Goal: Transaction & Acquisition: Subscribe to service/newsletter

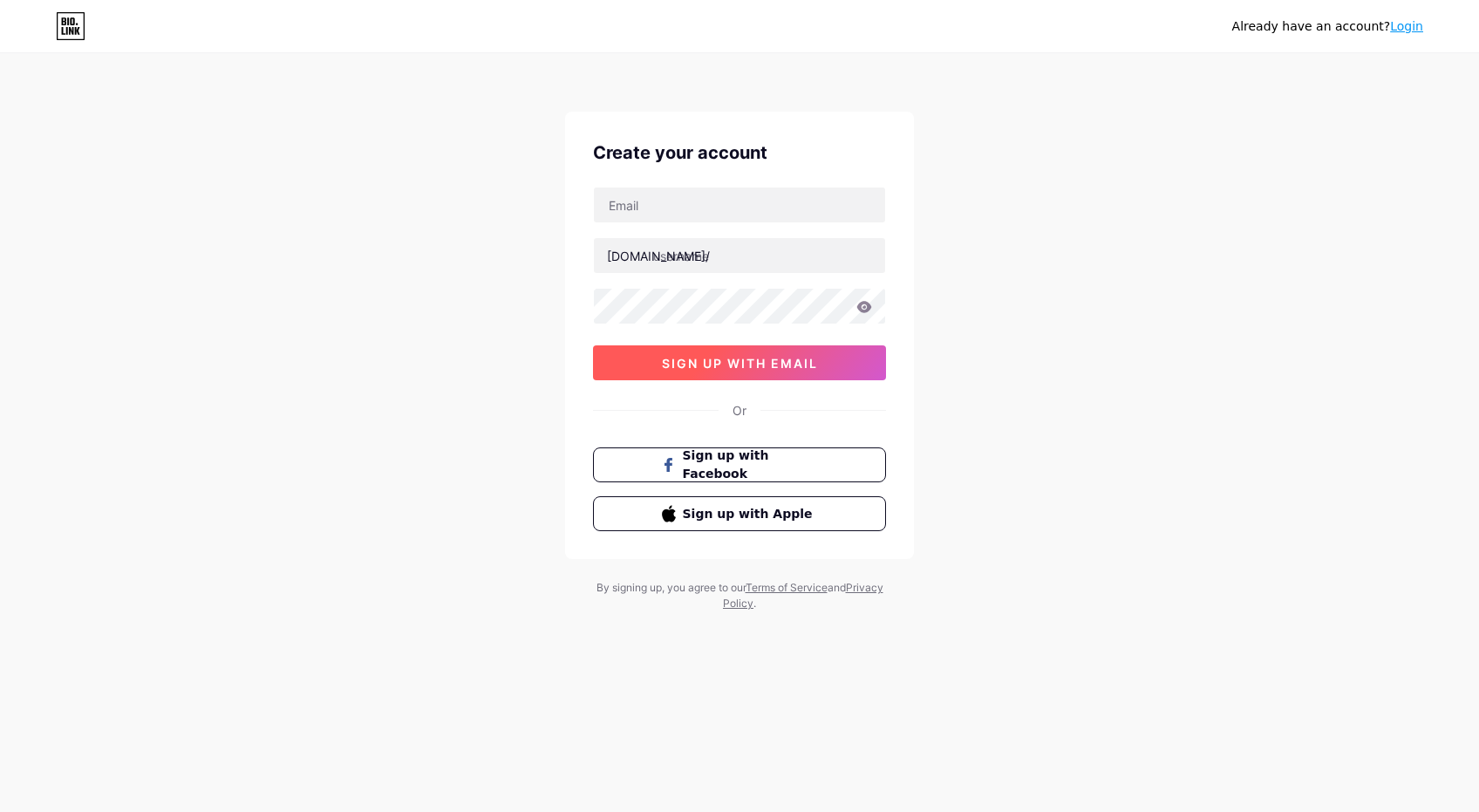
click at [763, 361] on span "sign up with email" at bounding box center [740, 363] width 156 height 15
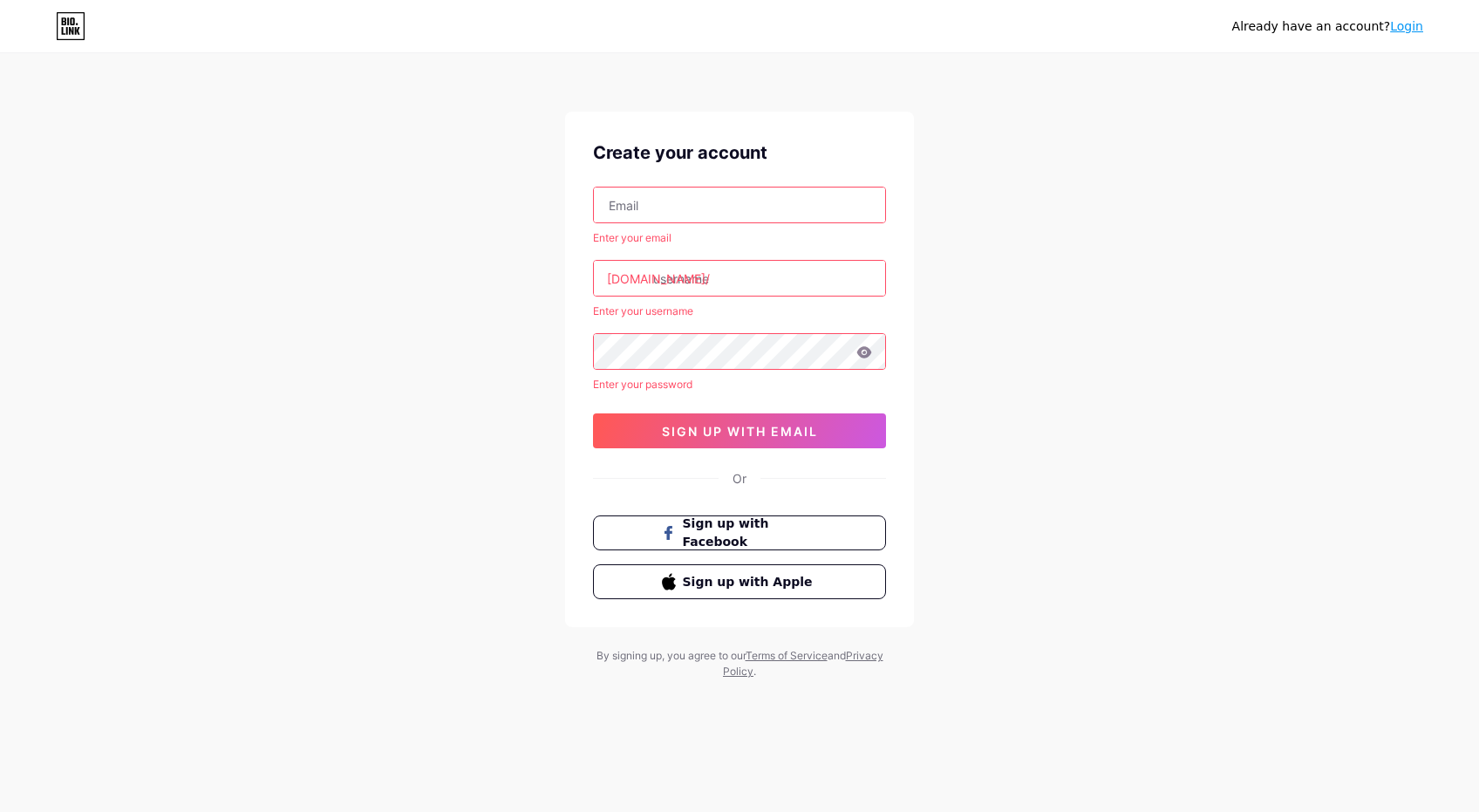
click at [770, 210] on input "text" at bounding box center [740, 204] width 291 height 35
click at [695, 202] on input "text" at bounding box center [740, 204] width 291 height 35
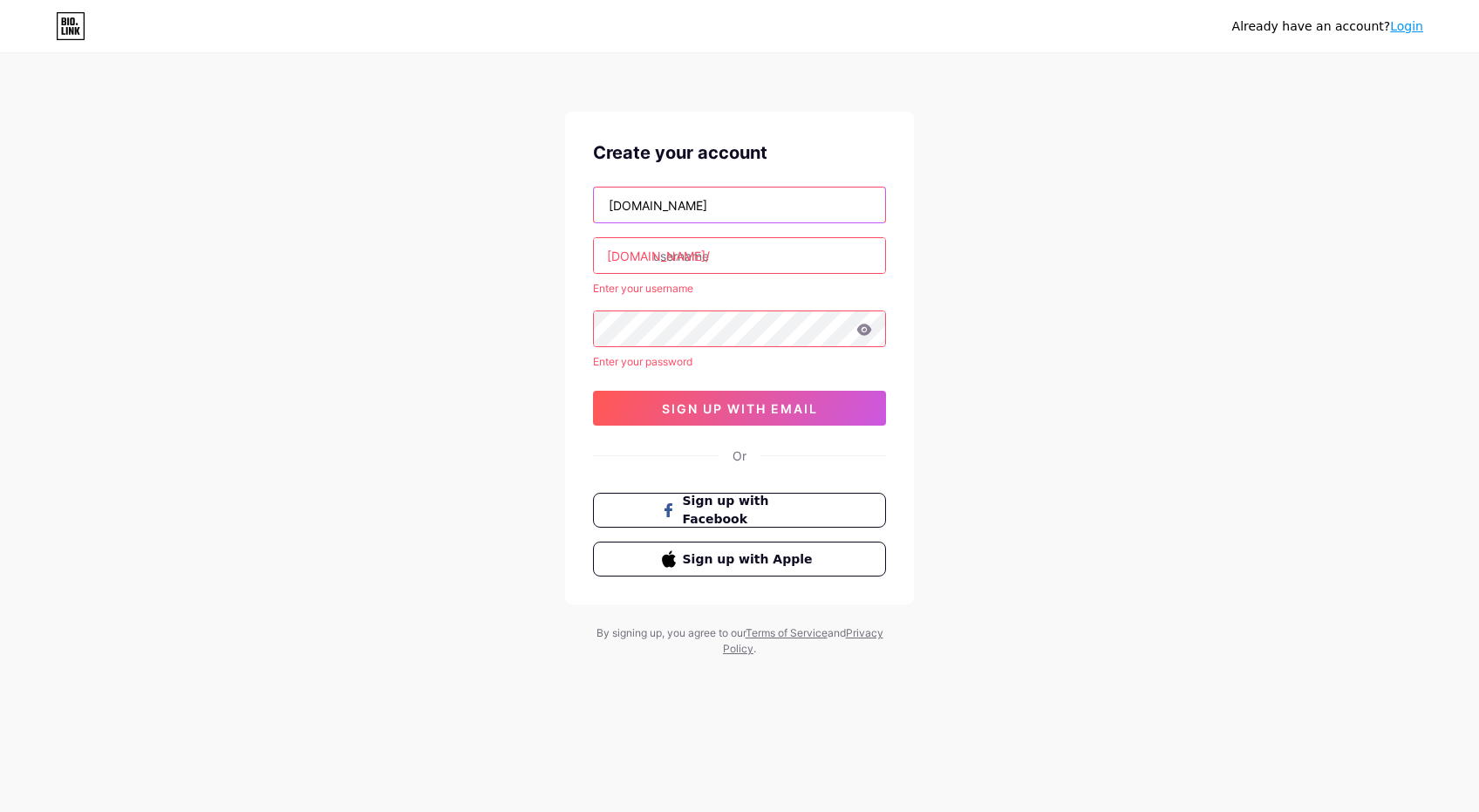
type input "[DOMAIN_NAME]"
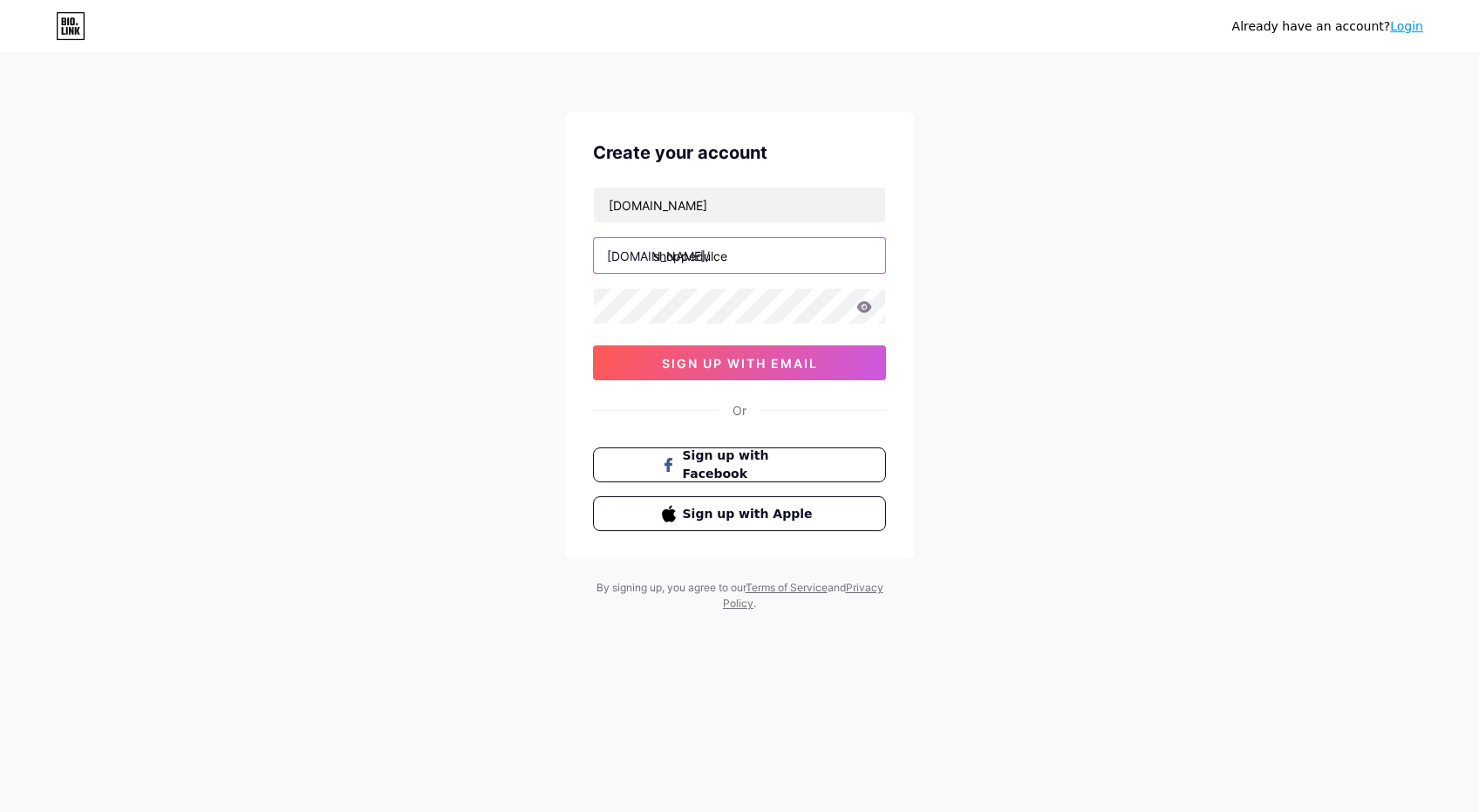
type input "shoppedulce"
click at [743, 368] on span "sign up with email" at bounding box center [740, 363] width 156 height 15
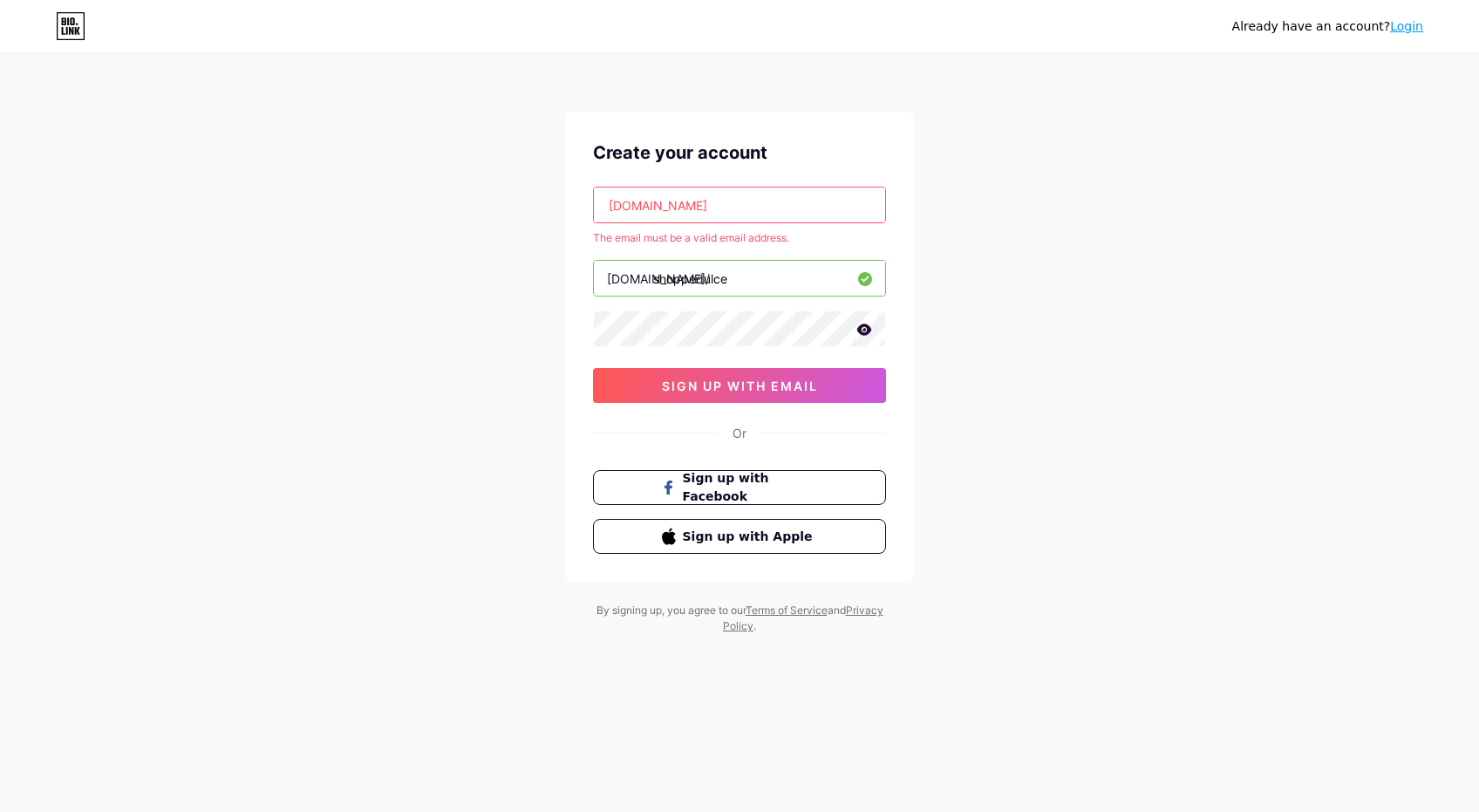
click at [727, 206] on input "[DOMAIN_NAME]" at bounding box center [740, 204] width 291 height 35
click at [720, 207] on input "[DOMAIN_NAME]" at bounding box center [740, 204] width 291 height 35
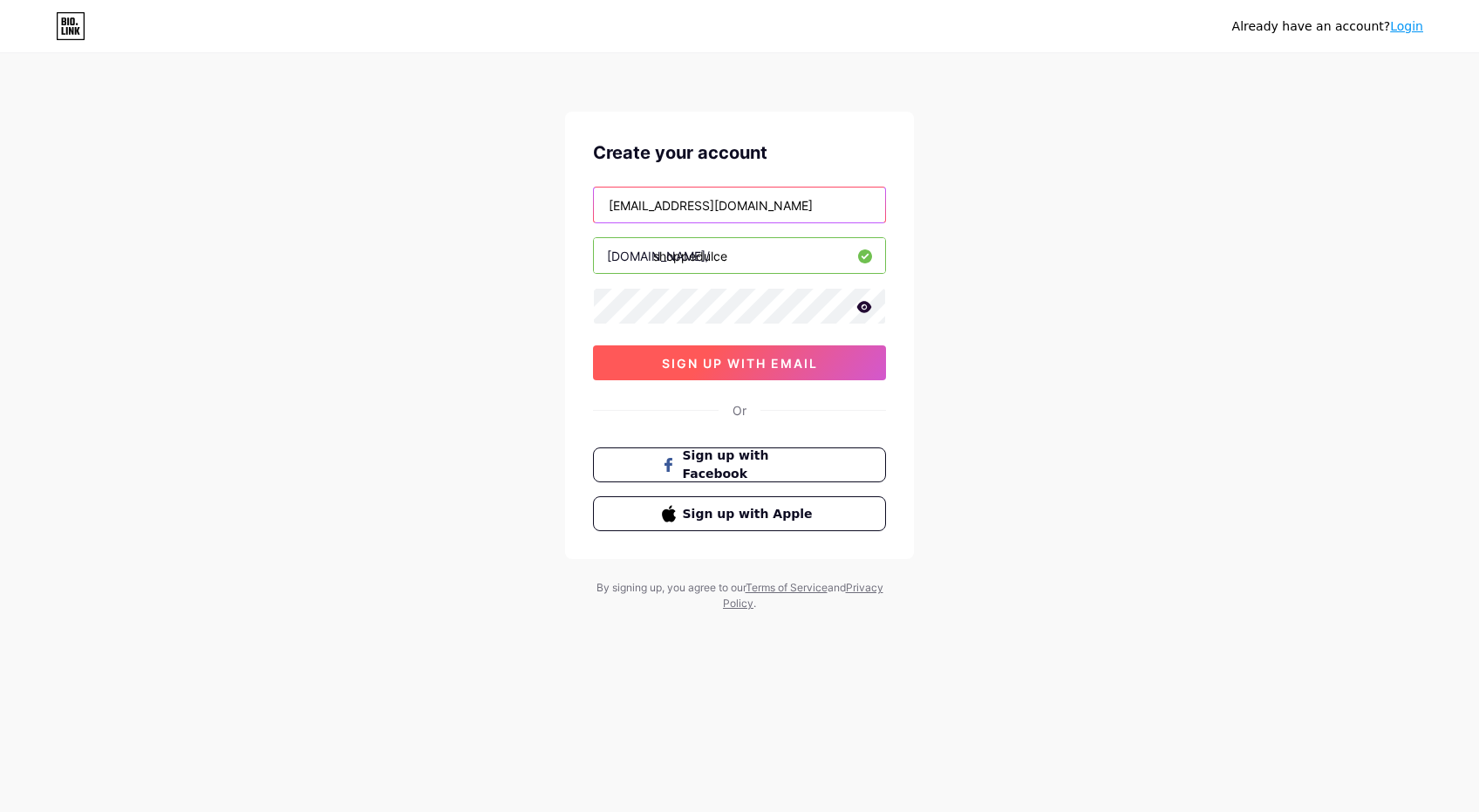
type input "[EMAIL_ADDRESS][DOMAIN_NAME]"
click at [750, 363] on span "sign up with email" at bounding box center [740, 363] width 156 height 15
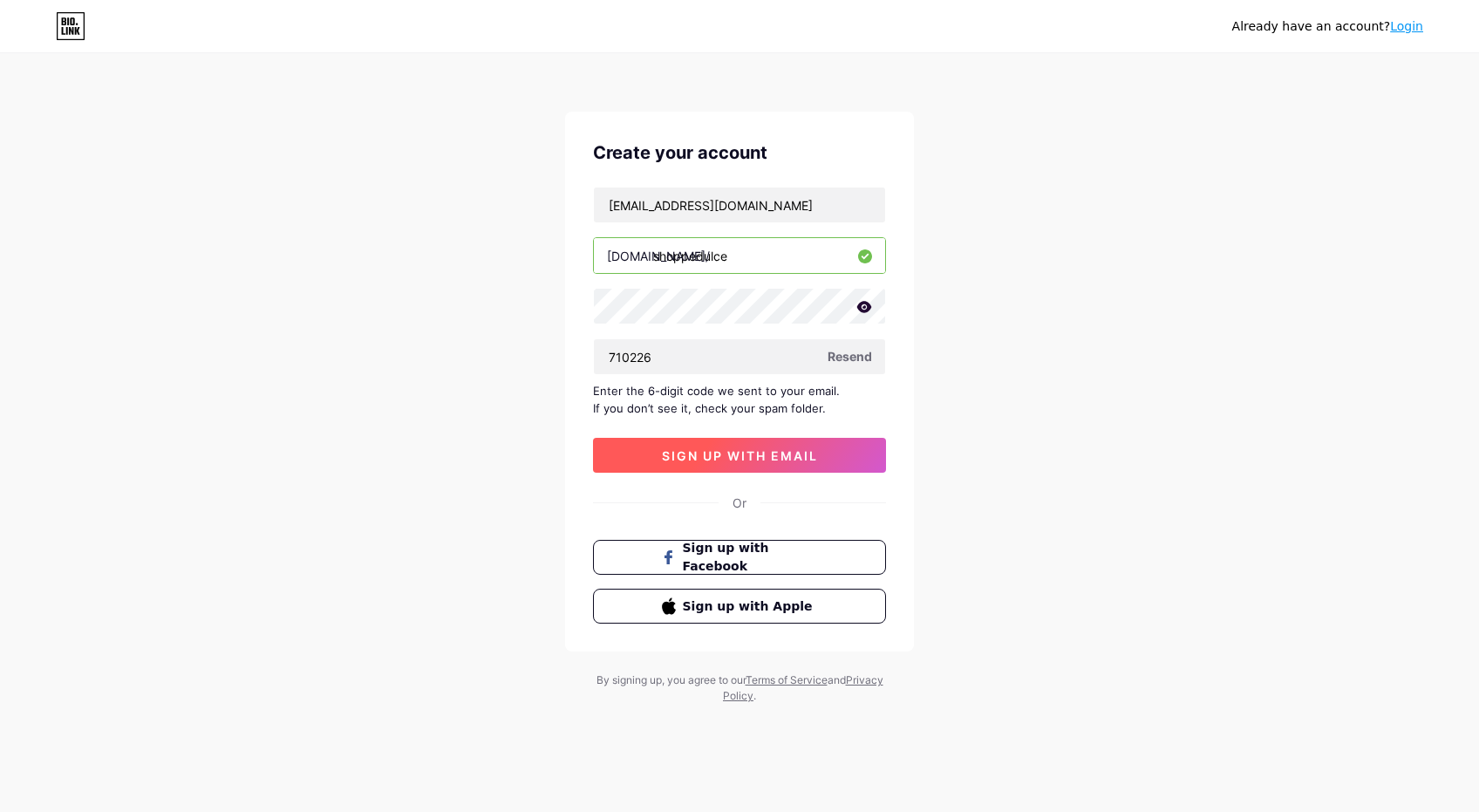
type input "710226"
click at [757, 450] on span "sign up with email" at bounding box center [740, 456] width 156 height 15
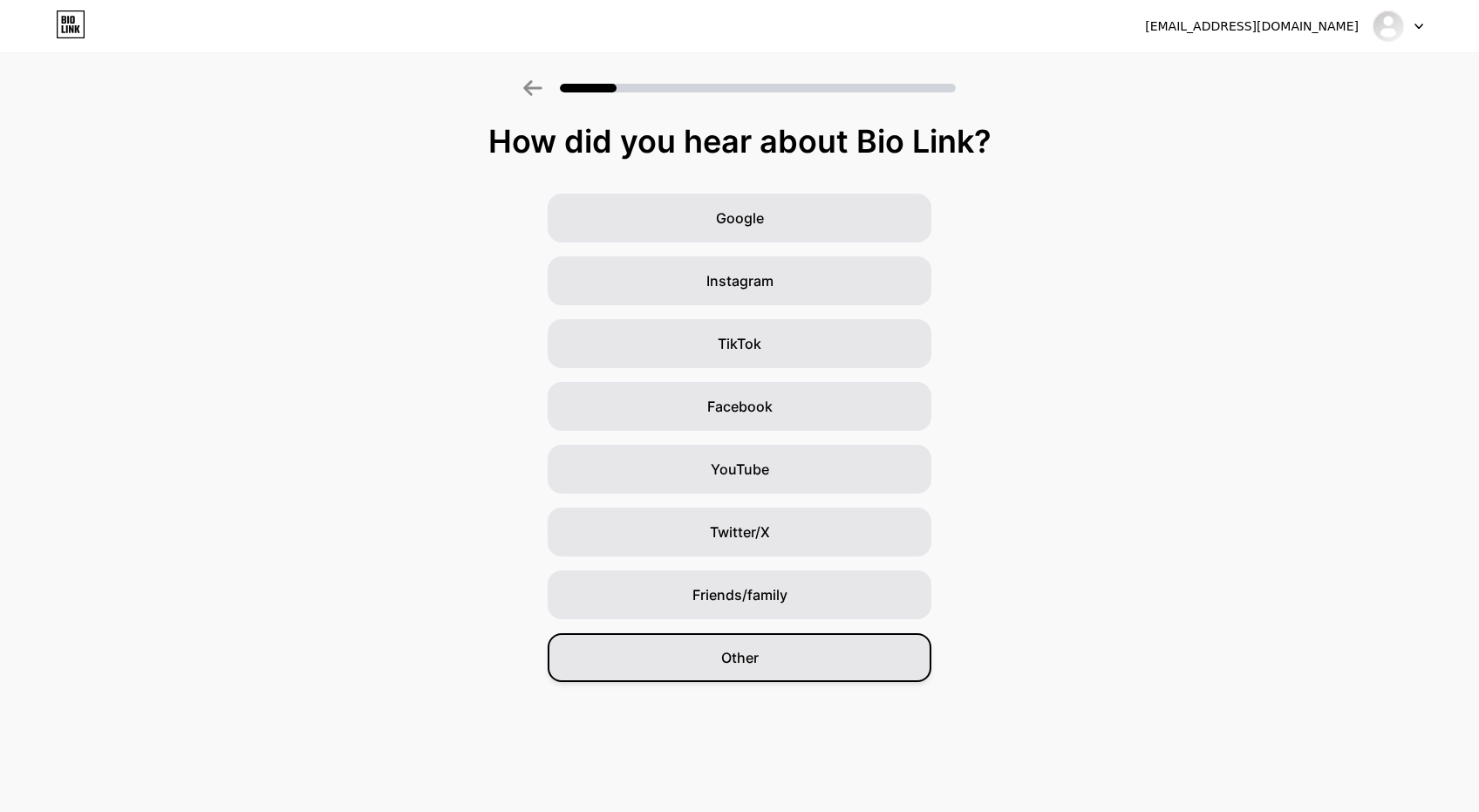
click at [786, 654] on div "Other" at bounding box center [740, 657] width 384 height 49
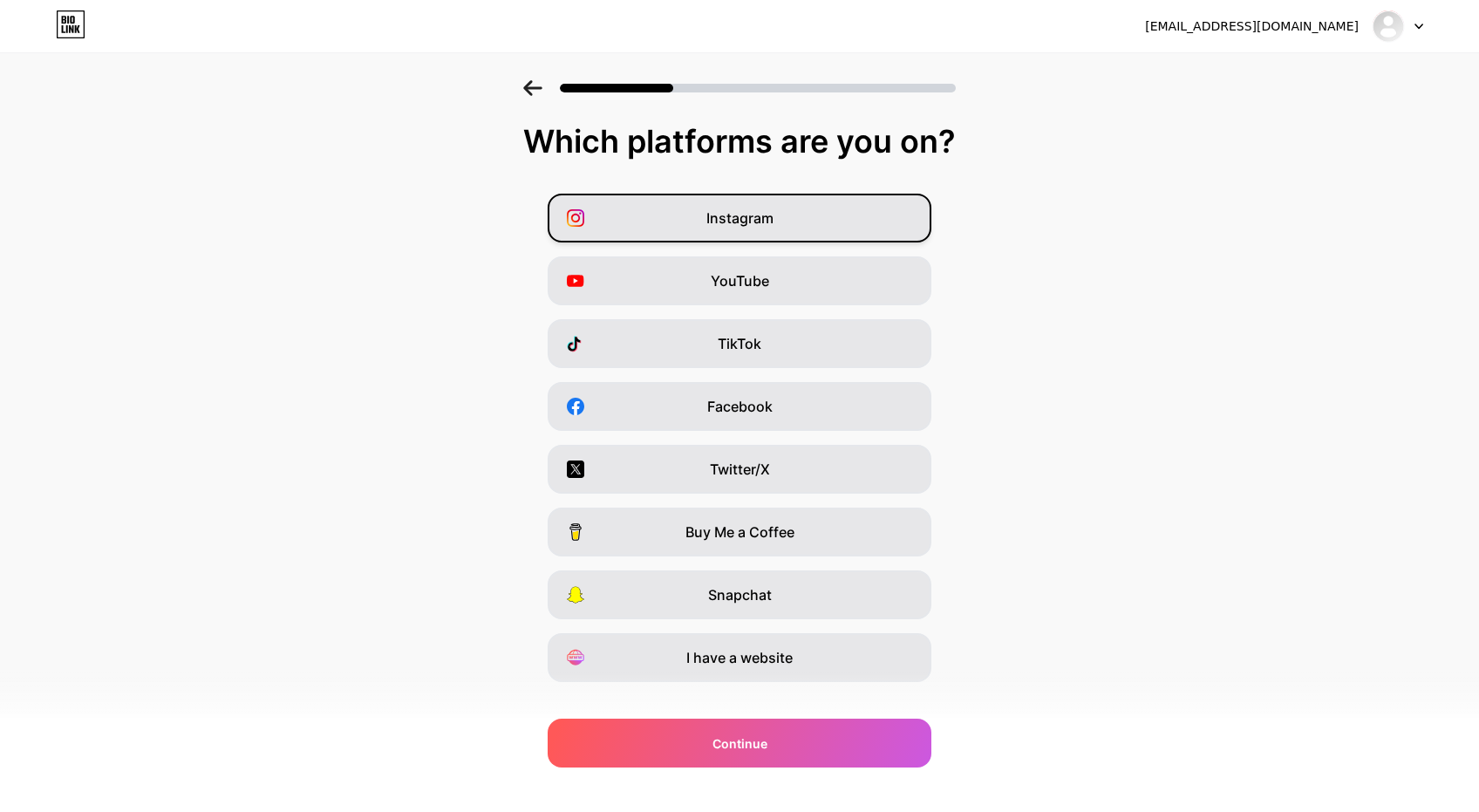
click at [825, 228] on div "Instagram" at bounding box center [740, 218] width 384 height 49
click at [799, 644] on div "I have a website" at bounding box center [740, 657] width 384 height 49
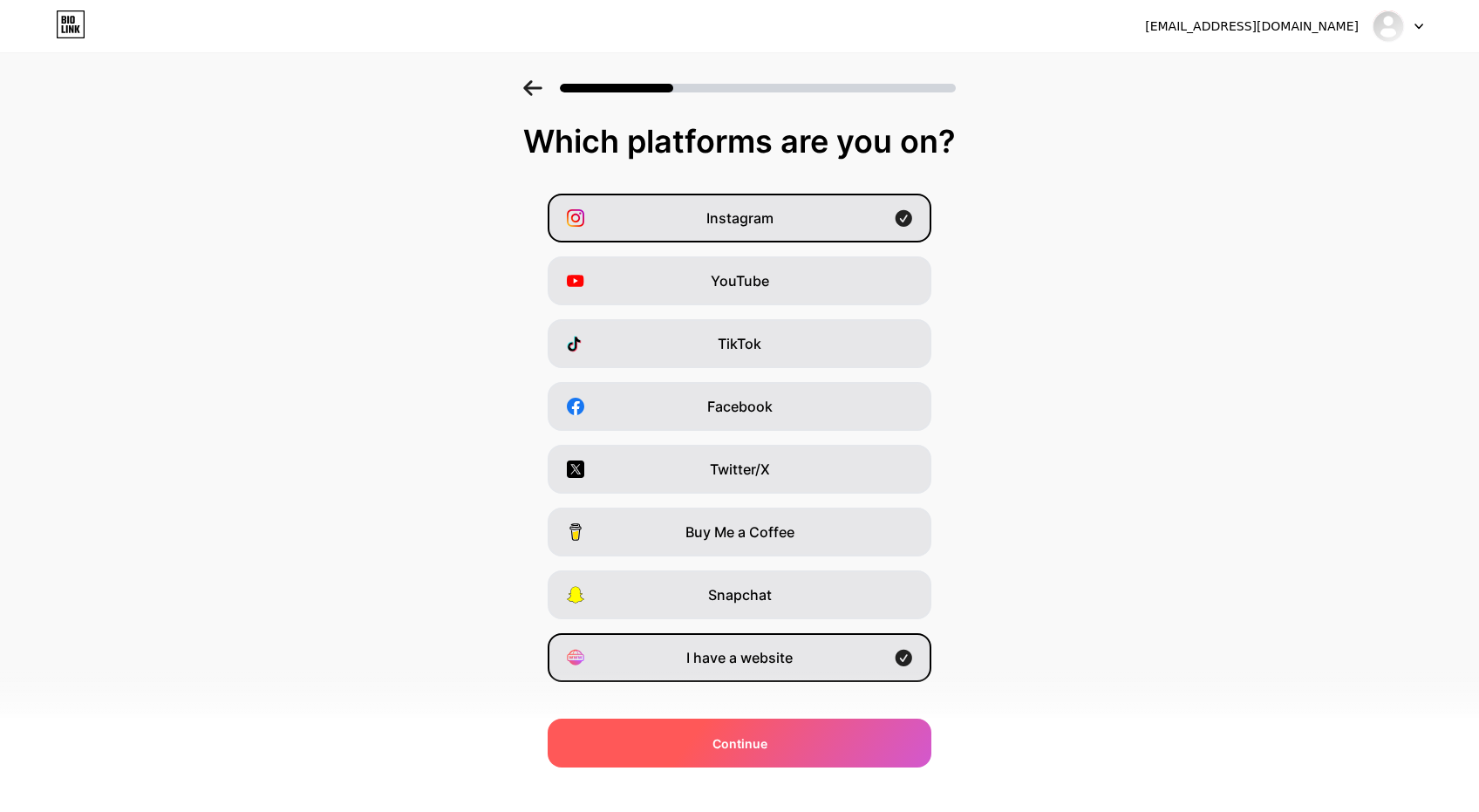
click at [792, 746] on div "Continue" at bounding box center [740, 742] width 384 height 49
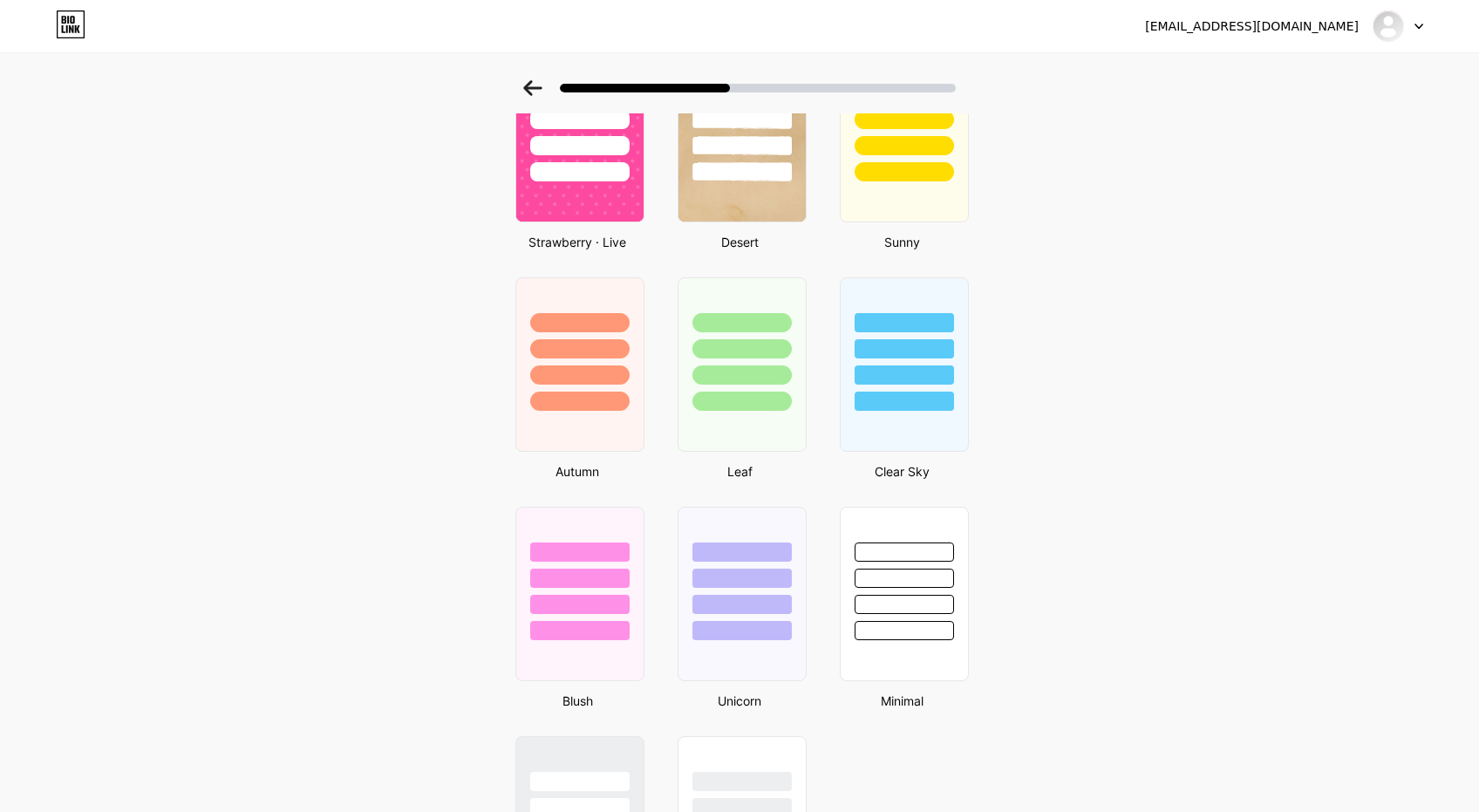
scroll to position [1265, 0]
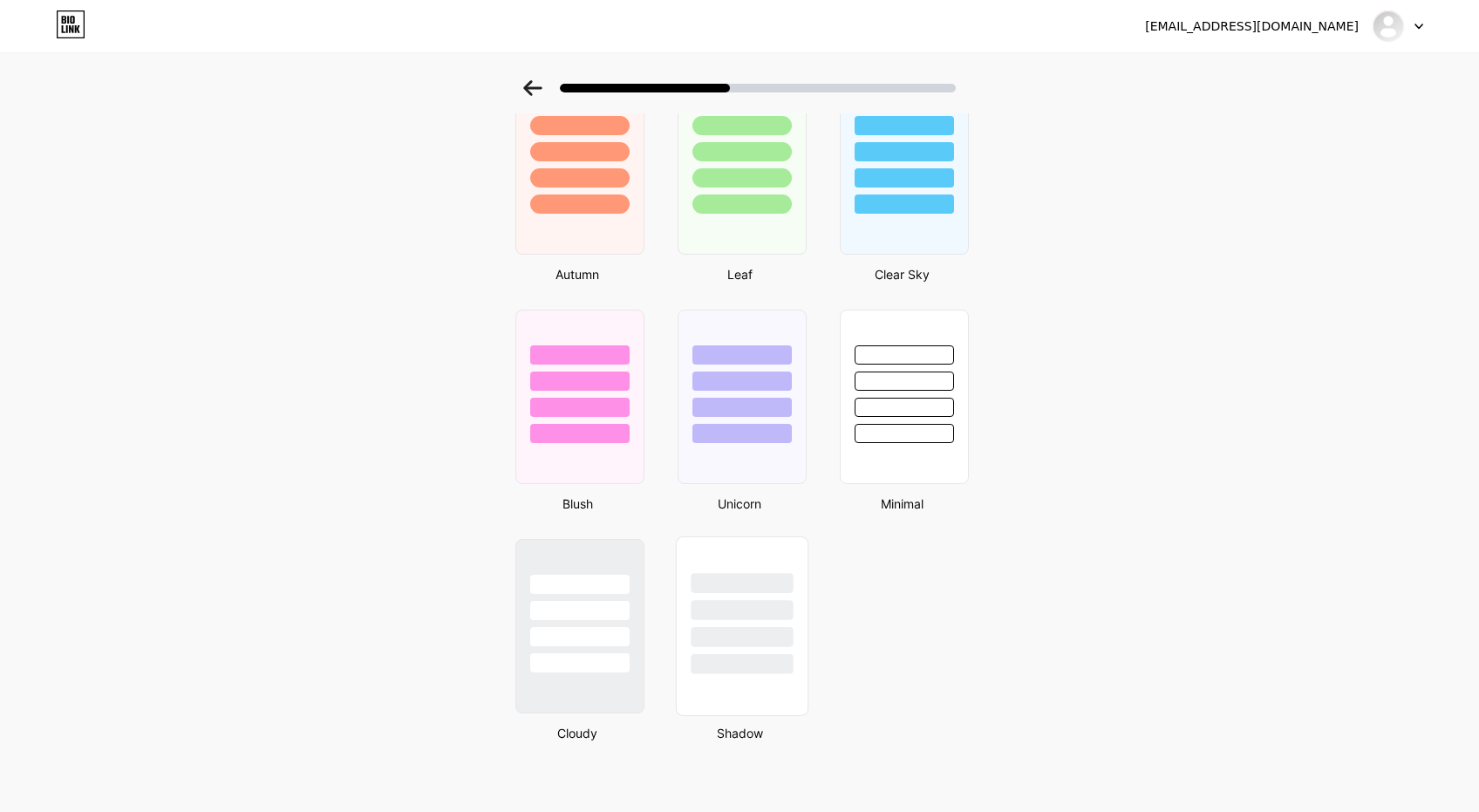
click at [718, 664] on div at bounding box center [742, 664] width 102 height 20
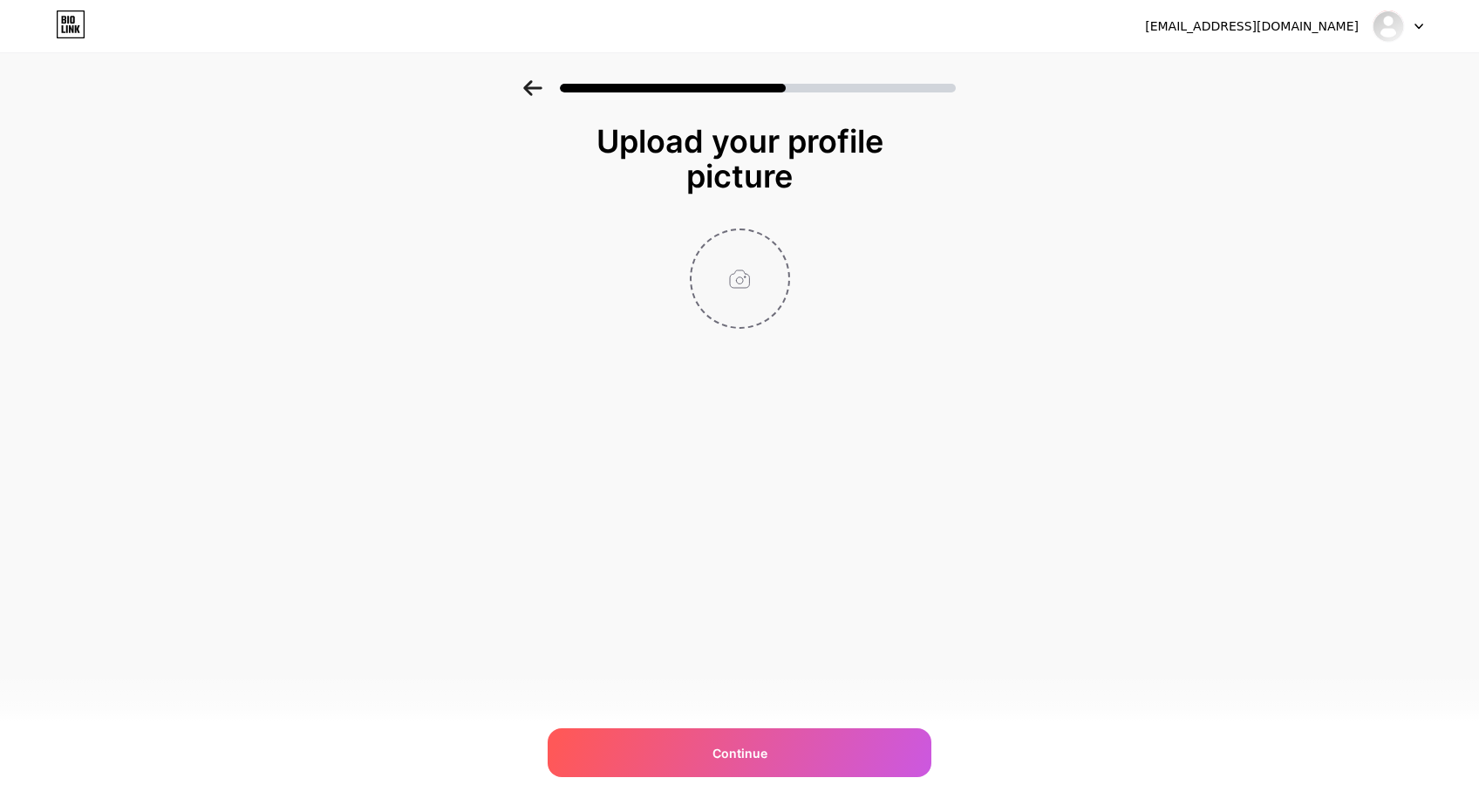
click at [758, 293] on input "file" at bounding box center [740, 278] width 97 height 97
type input "C:\fakepath\Untitled-1.png"
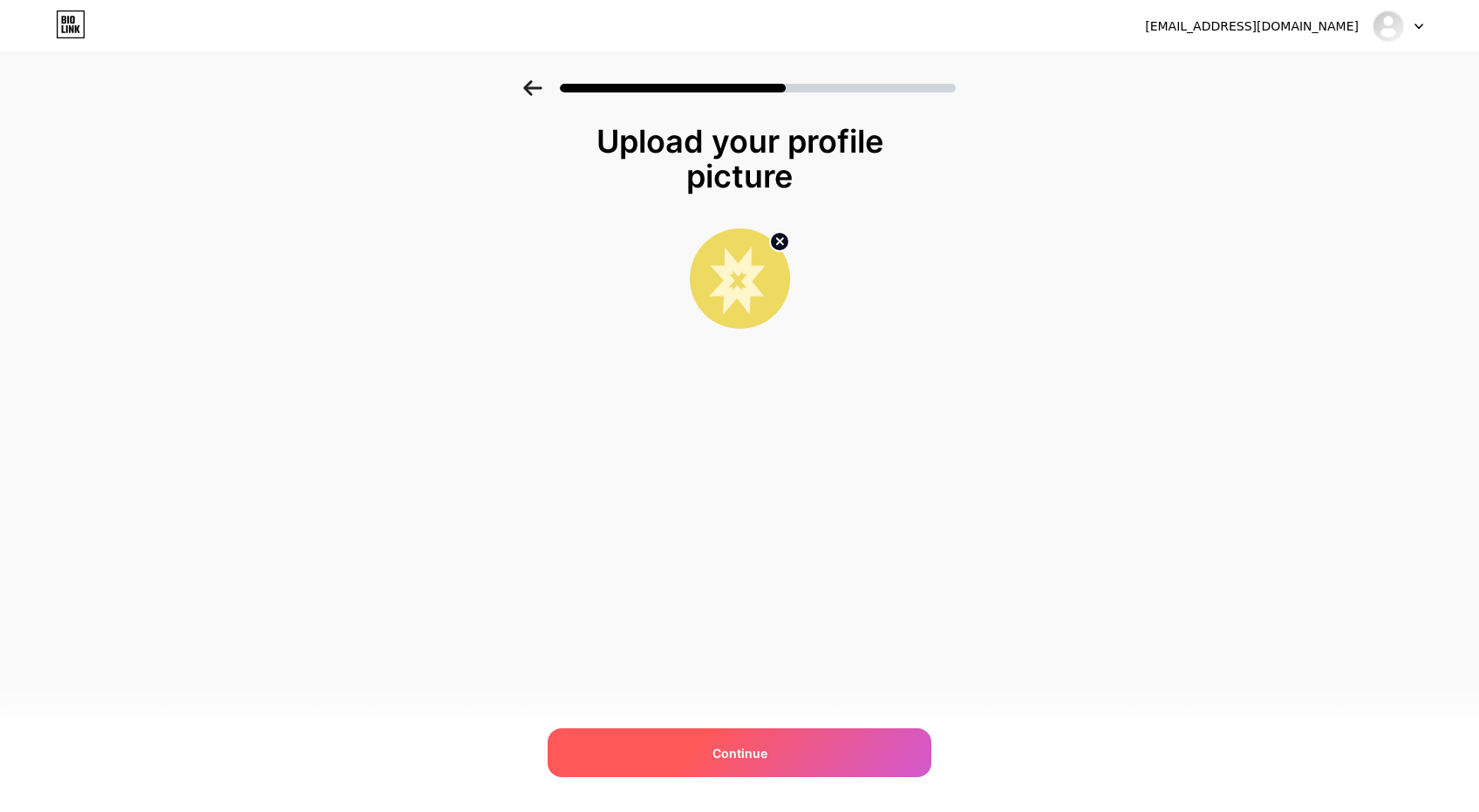
click at [744, 765] on div "Continue" at bounding box center [740, 753] width 384 height 49
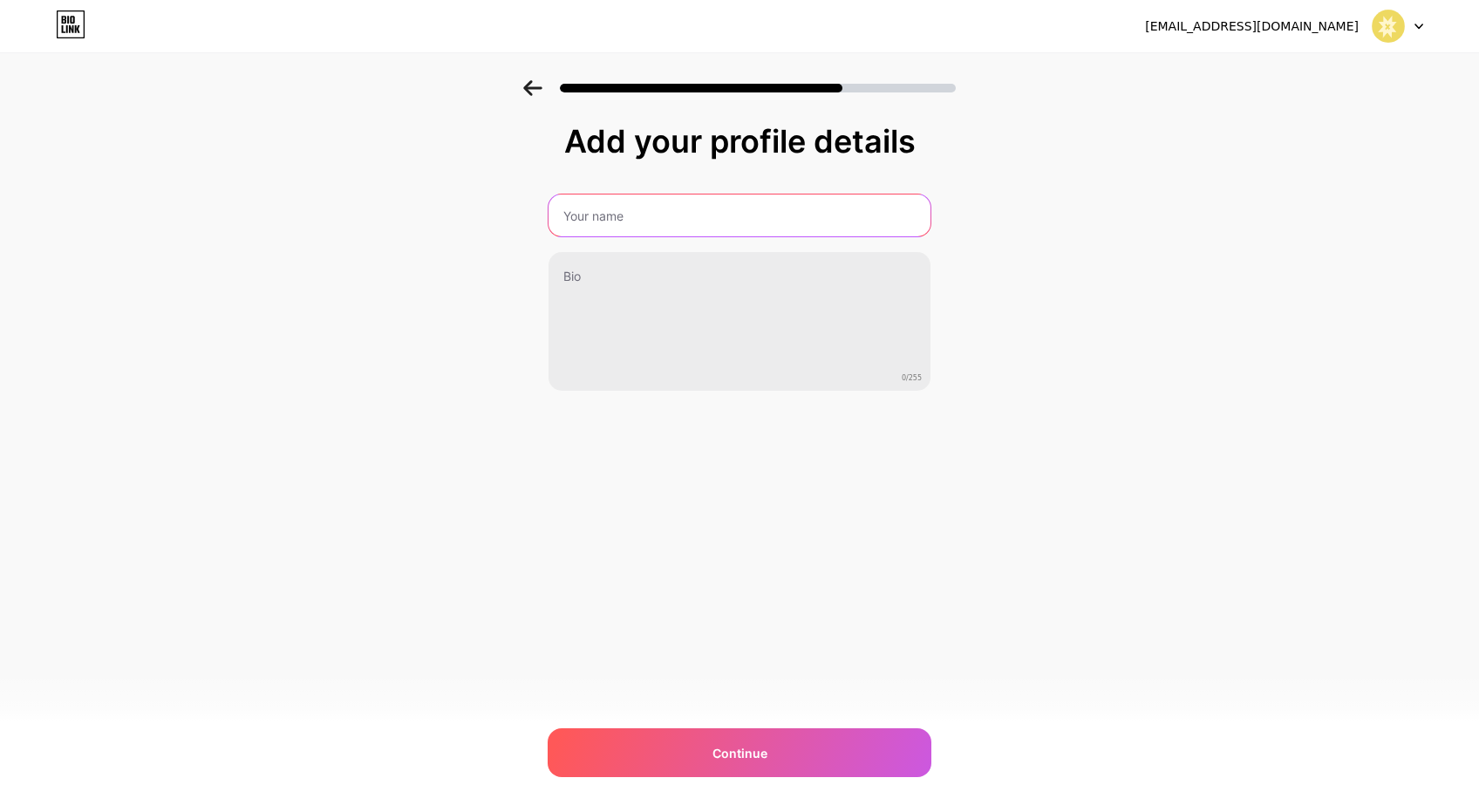
click at [827, 216] on input "text" at bounding box center [739, 215] width 382 height 42
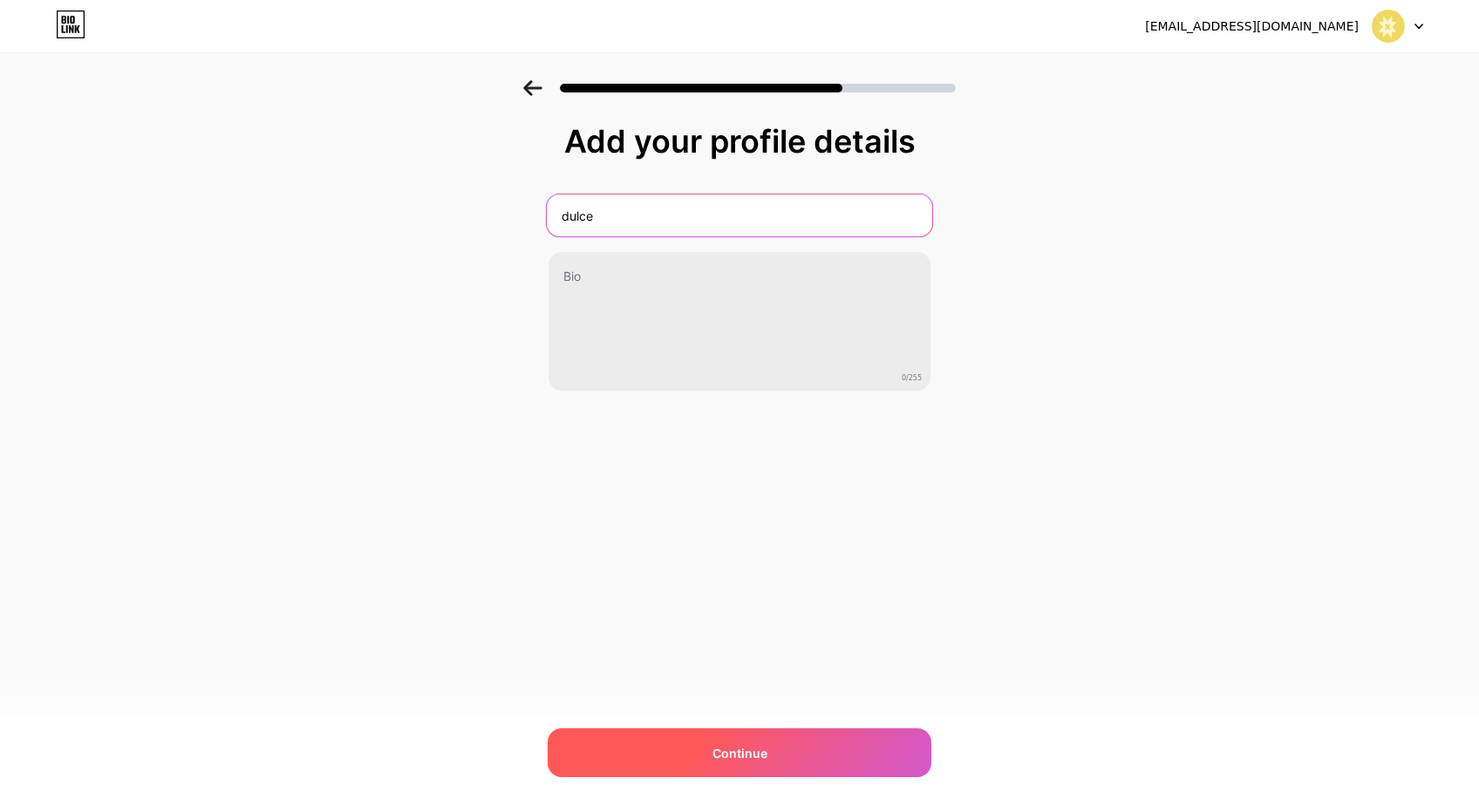
type input "dulce"
click at [823, 737] on div "Continue" at bounding box center [740, 753] width 384 height 49
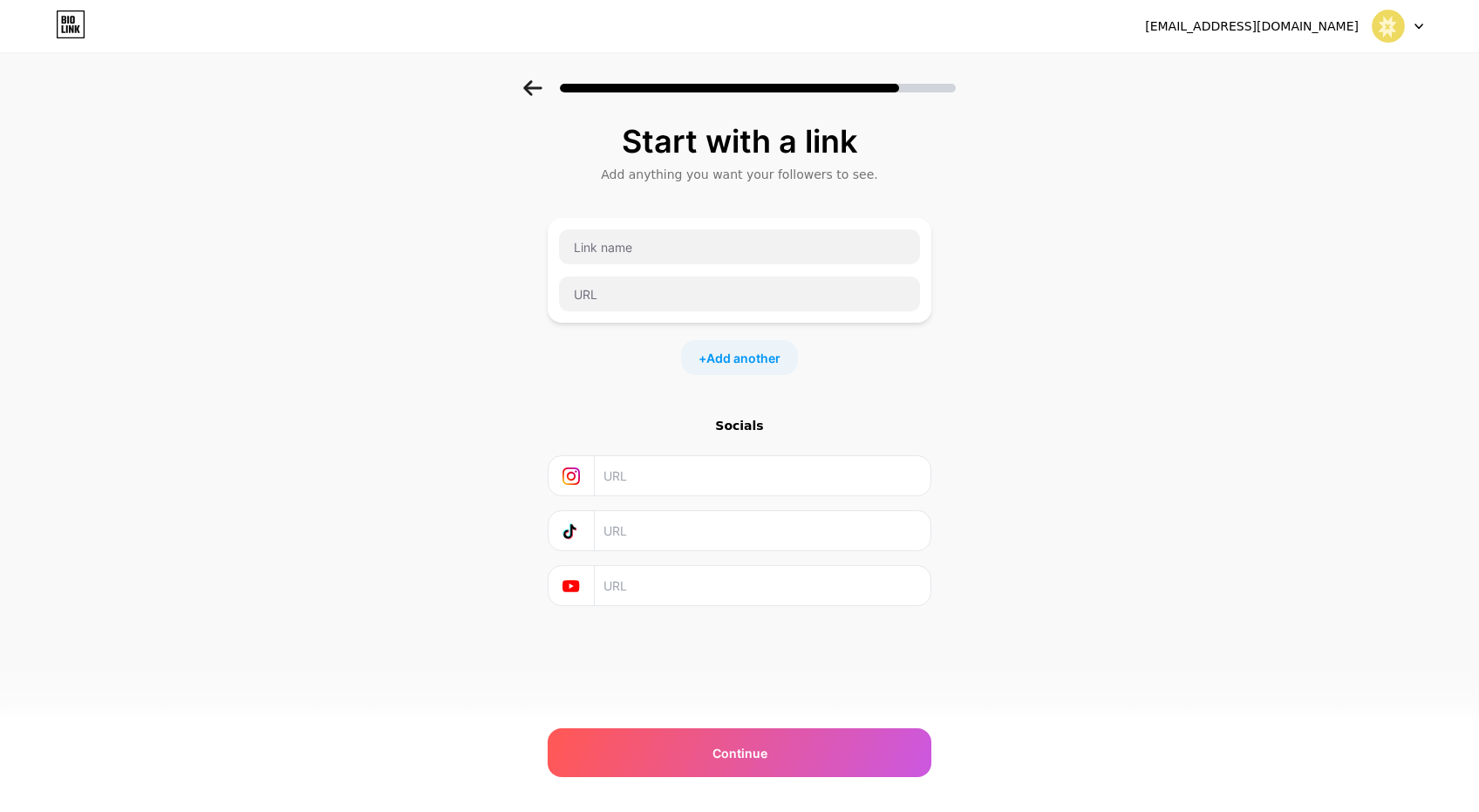
click at [779, 479] on input "text" at bounding box center [762, 476] width 317 height 39
click at [772, 242] on input "text" at bounding box center [740, 246] width 361 height 35
click at [724, 479] on input "text" at bounding box center [762, 476] width 317 height 39
type input "s"
drag, startPoint x: 806, startPoint y: 476, endPoint x: 519, endPoint y: 476, distance: 287.0
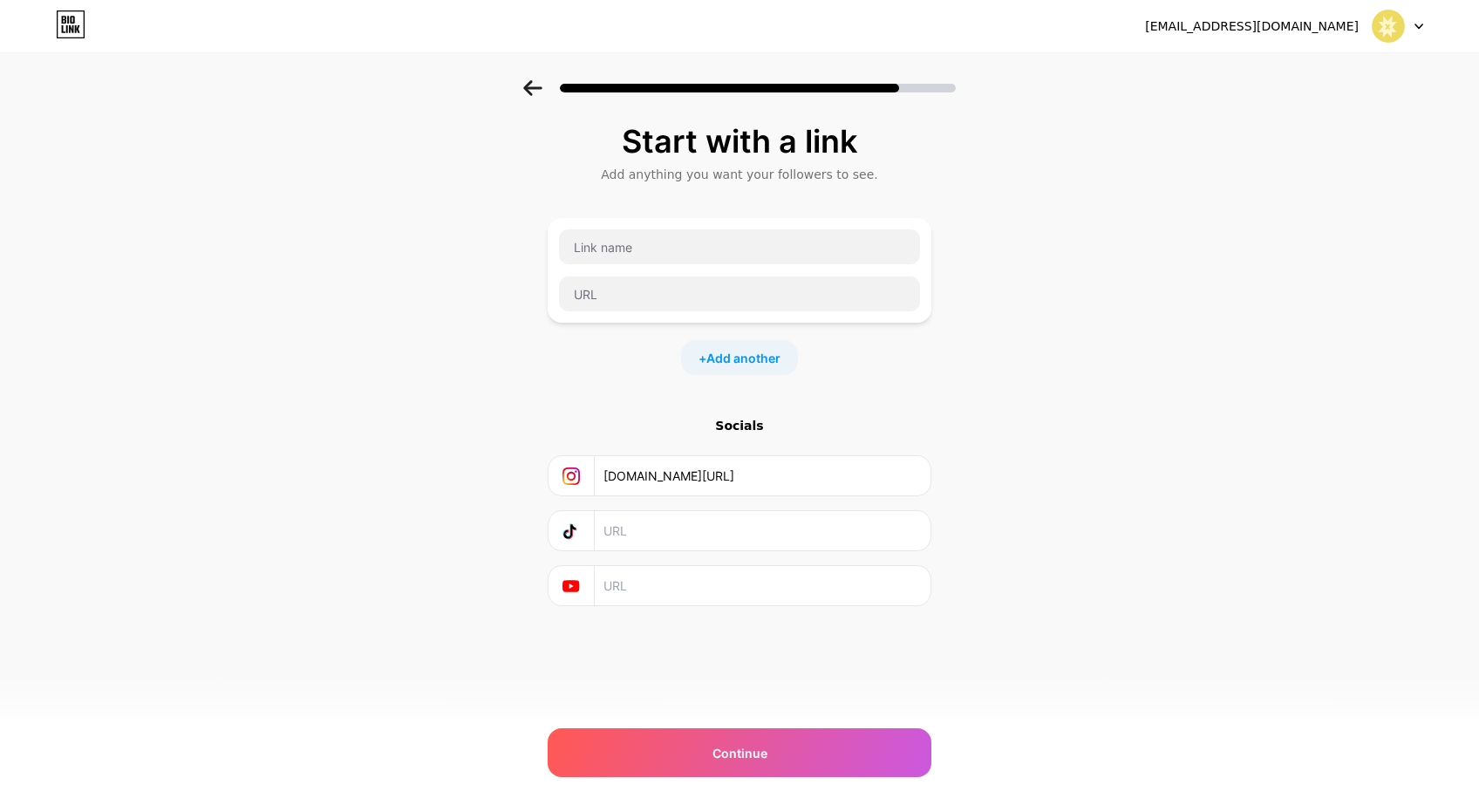
click at [519, 476] on div "Start with a link Add anything you want your followers to see. + Add another So…" at bounding box center [739, 386] width 1479 height 613
click at [741, 476] on input "[DOMAIN_NAME][URL]" at bounding box center [762, 476] width 317 height 39
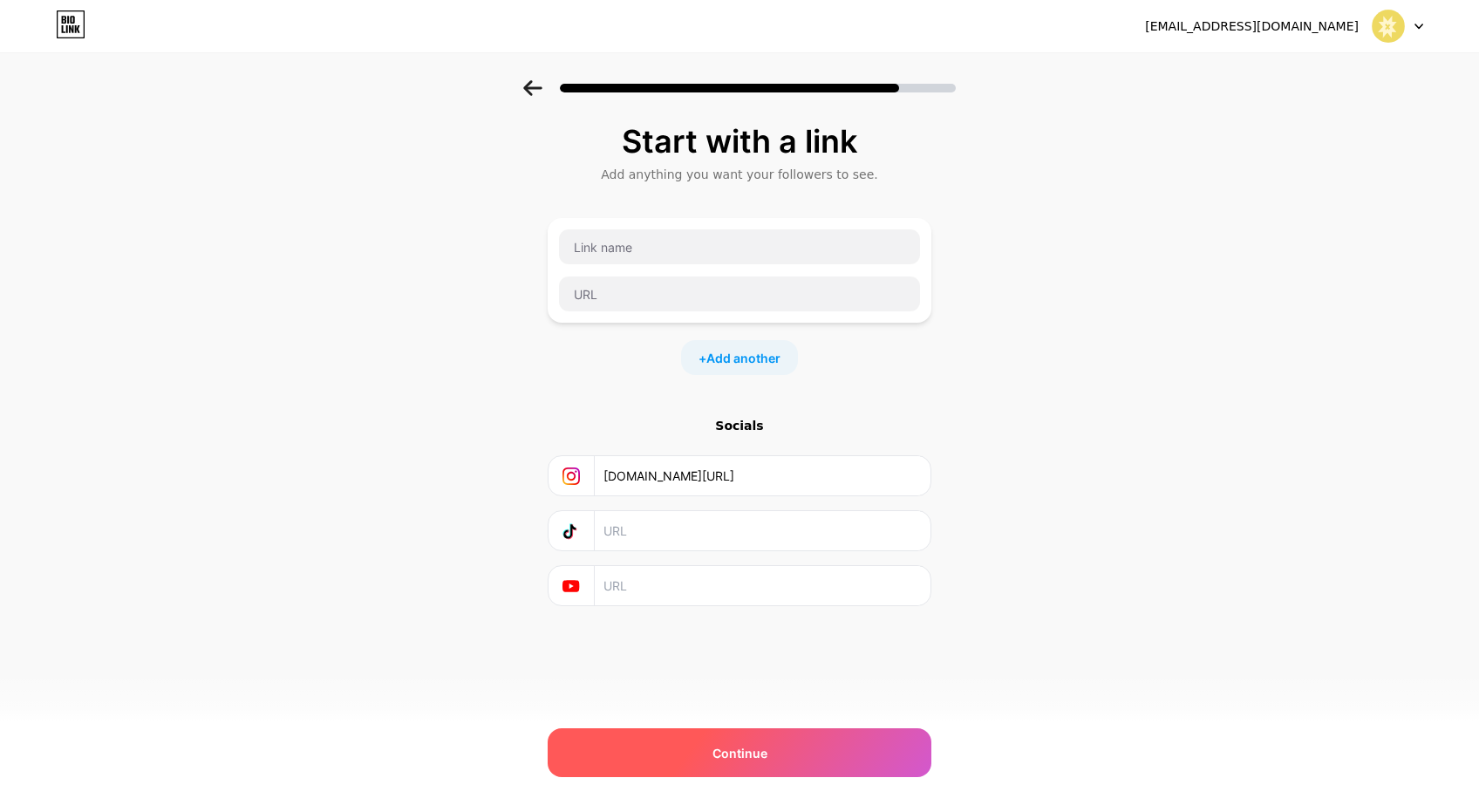
type input "[DOMAIN_NAME][URL]"
click at [736, 757] on span "Continue" at bounding box center [740, 752] width 55 height 18
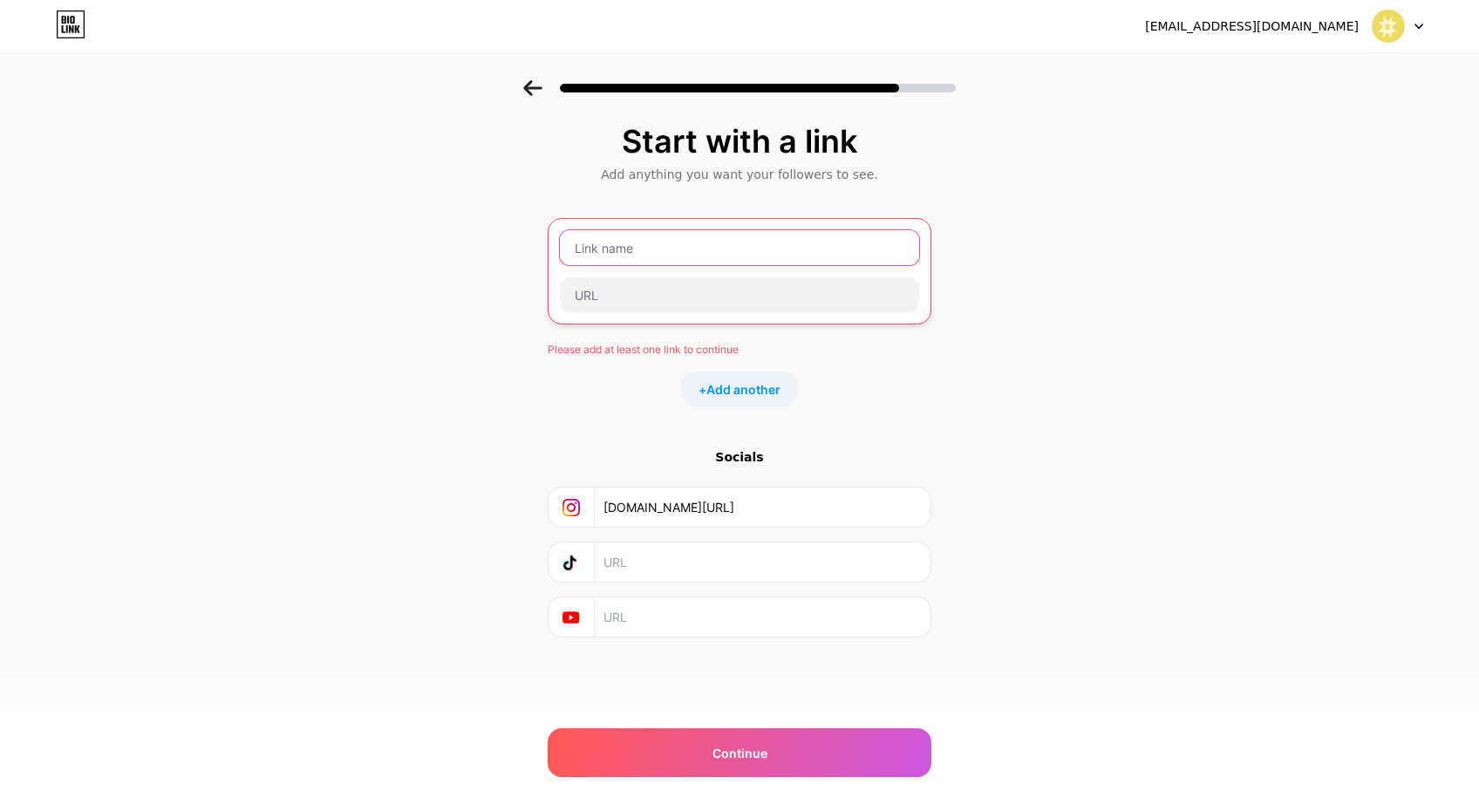
click at [801, 247] on input "text" at bounding box center [739, 247] width 359 height 35
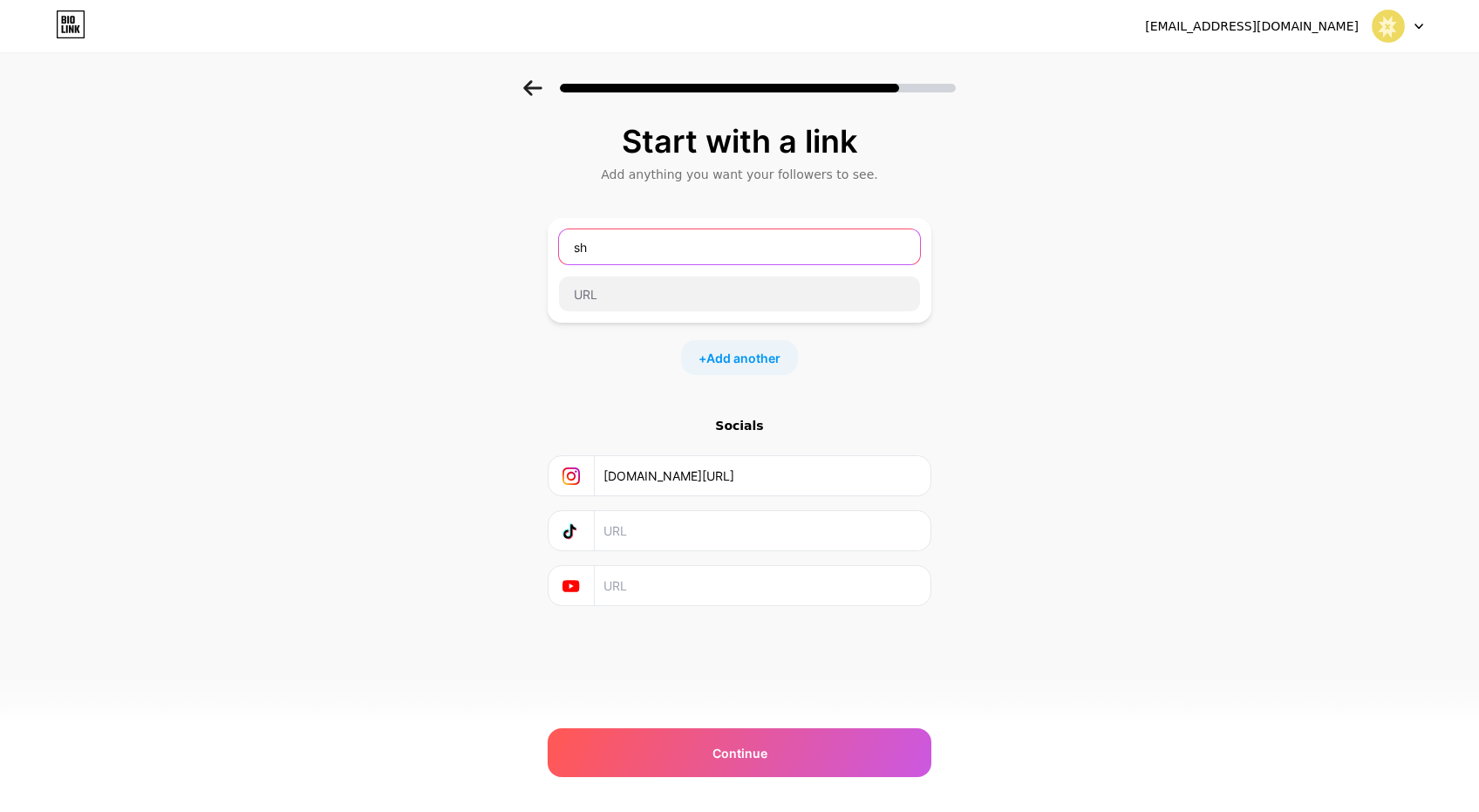
type input "s"
type input "f"
type input "c"
drag, startPoint x: 814, startPoint y: 246, endPoint x: 449, endPoint y: 223, distance: 365.7
click at [449, 223] on div "Start with a link Add anything you want your followers to see. [DOMAIN_NAME] + …" at bounding box center [739, 386] width 1479 height 613
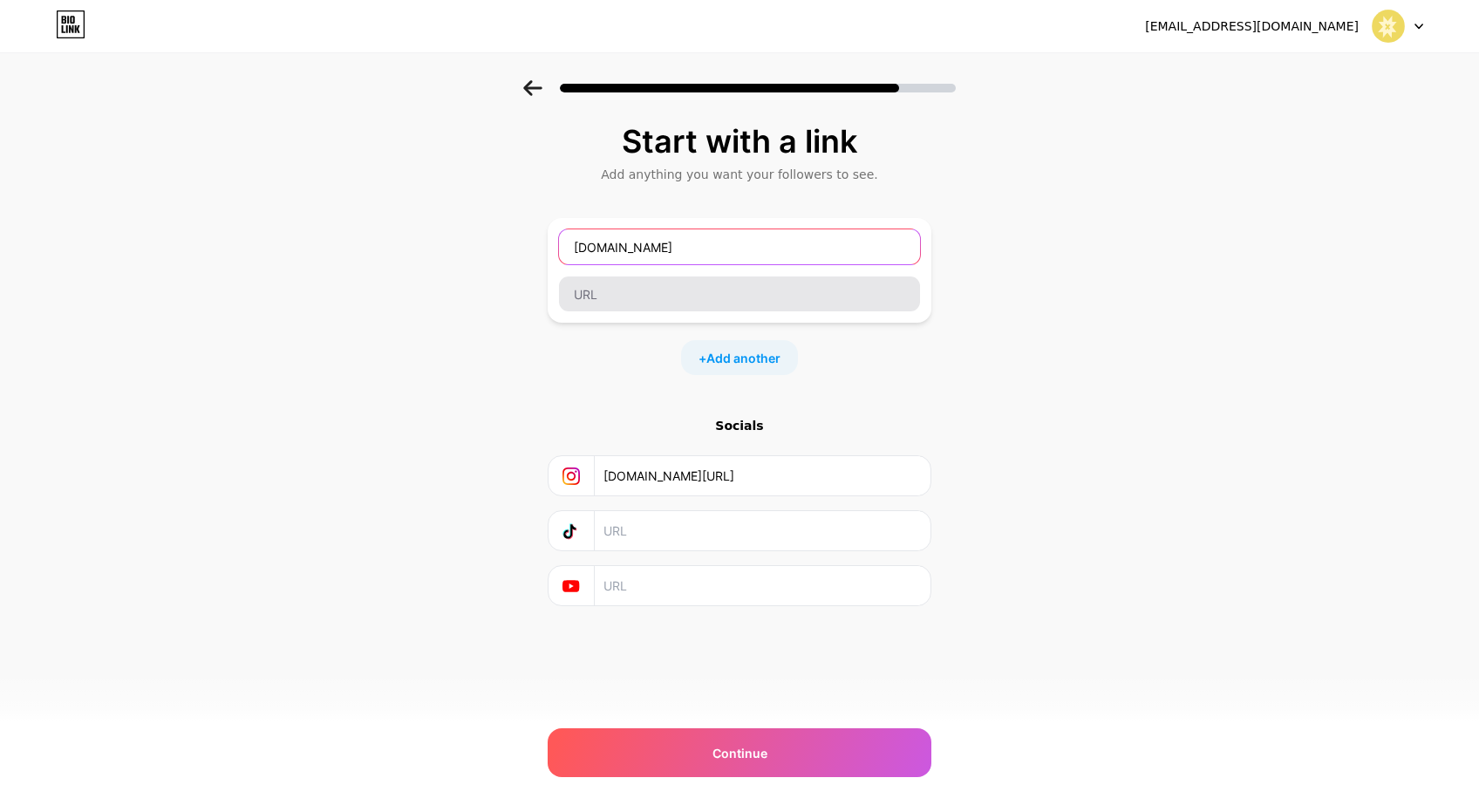
type input "[DOMAIN_NAME]"
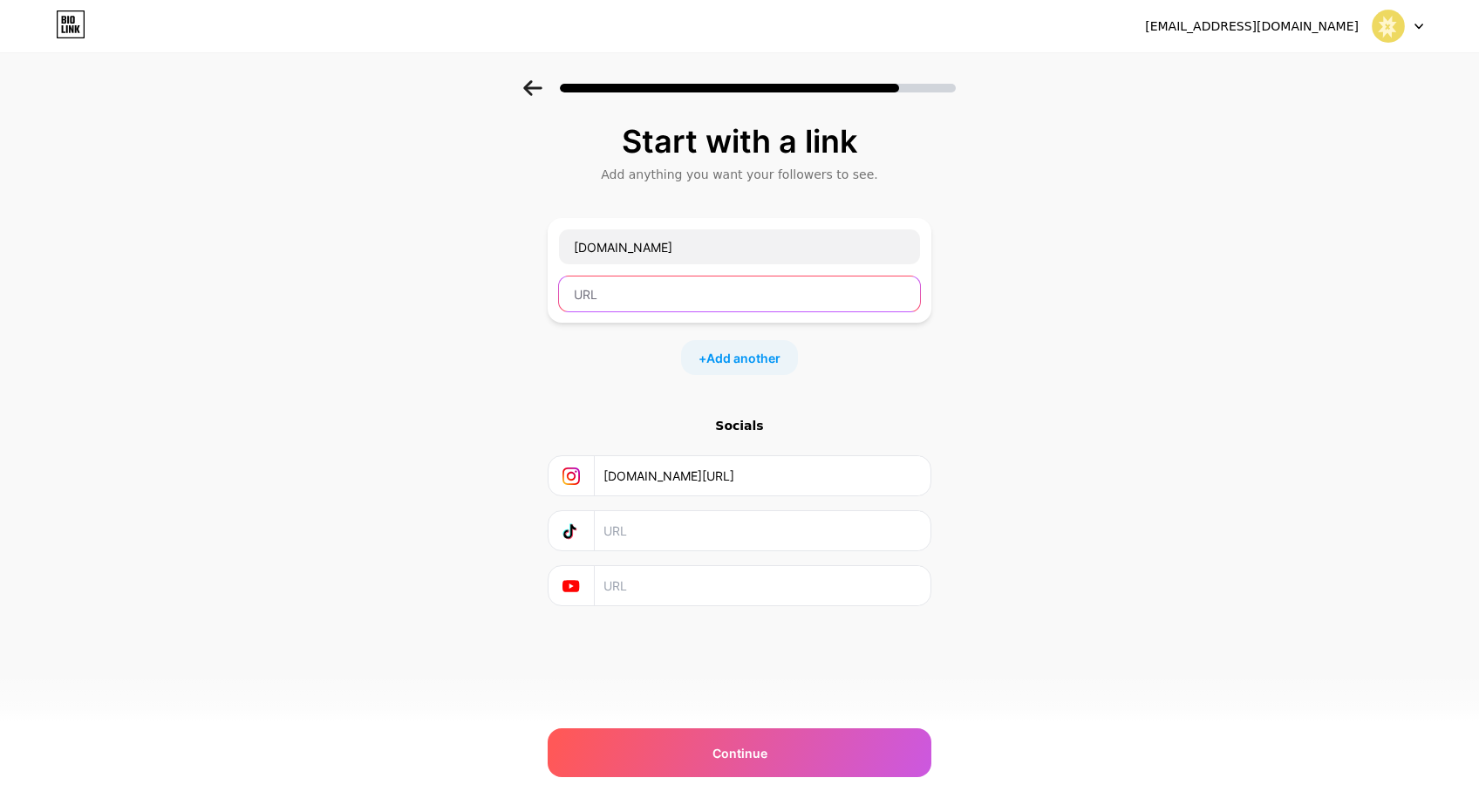
click at [599, 289] on input "text" at bounding box center [740, 293] width 361 height 35
paste input "[DOMAIN_NAME]"
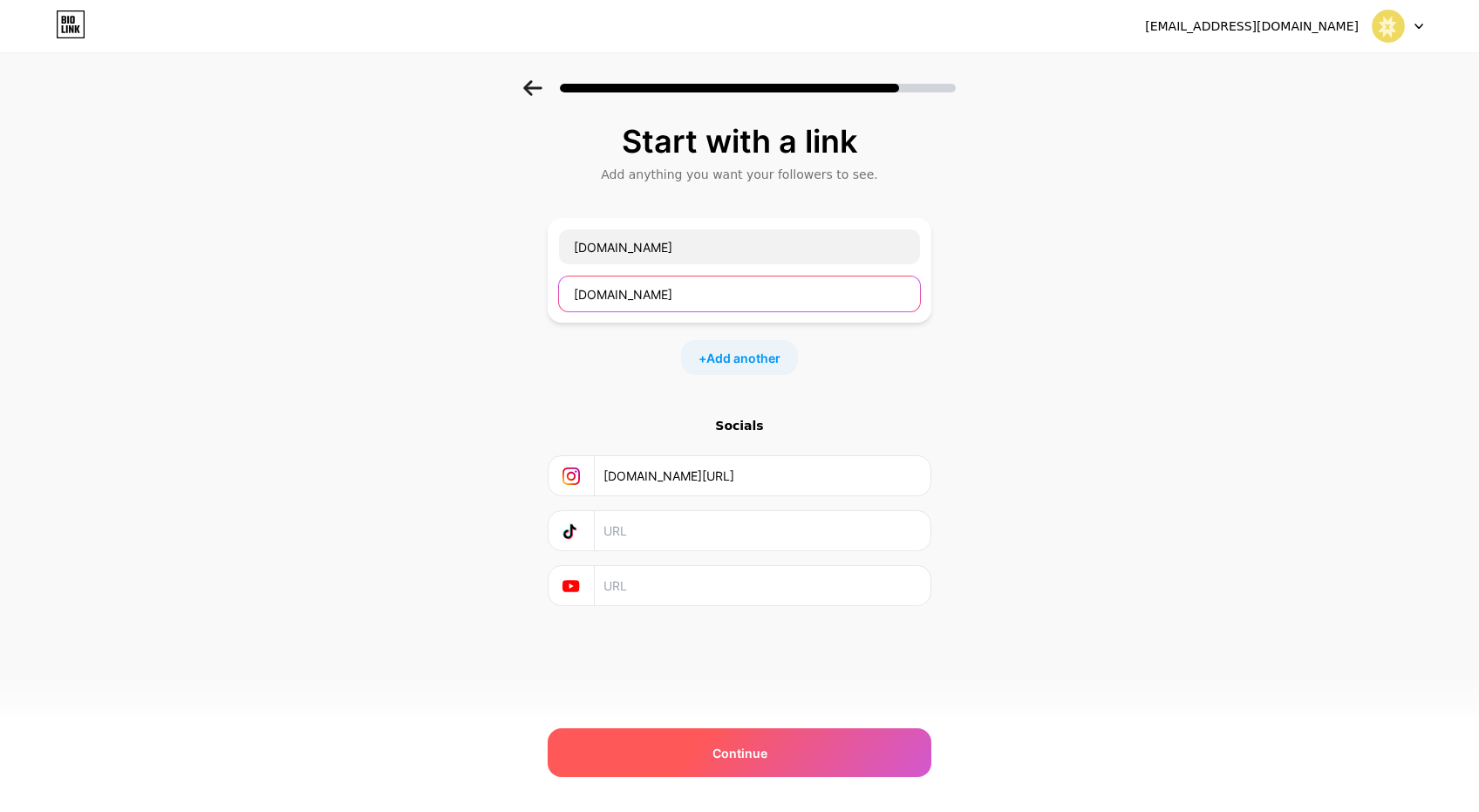
type input "[DOMAIN_NAME]"
click at [815, 750] on div "Continue" at bounding box center [740, 753] width 384 height 49
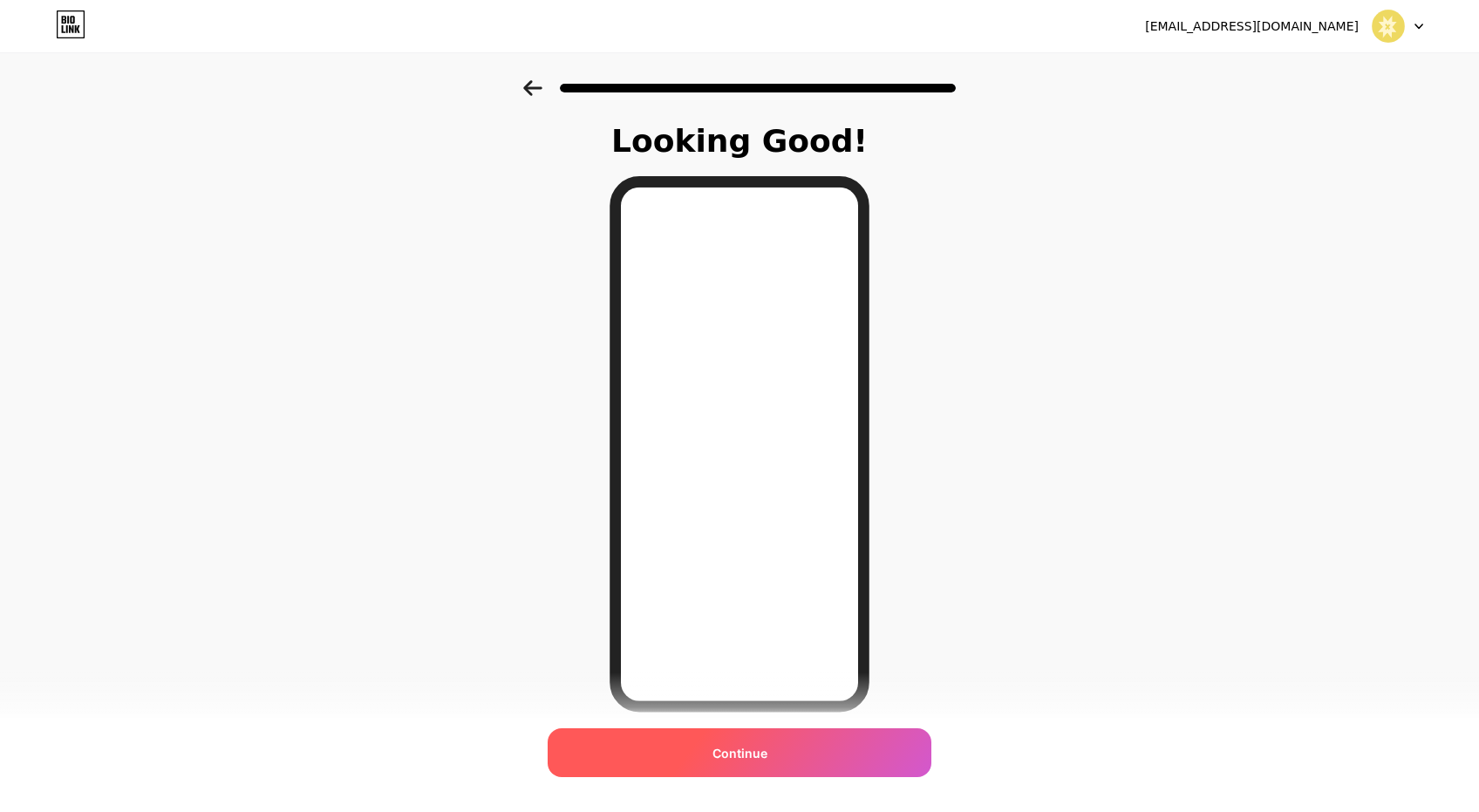
click at [772, 758] on div "Continue" at bounding box center [740, 753] width 384 height 49
